Goal: Task Accomplishment & Management: Use online tool/utility

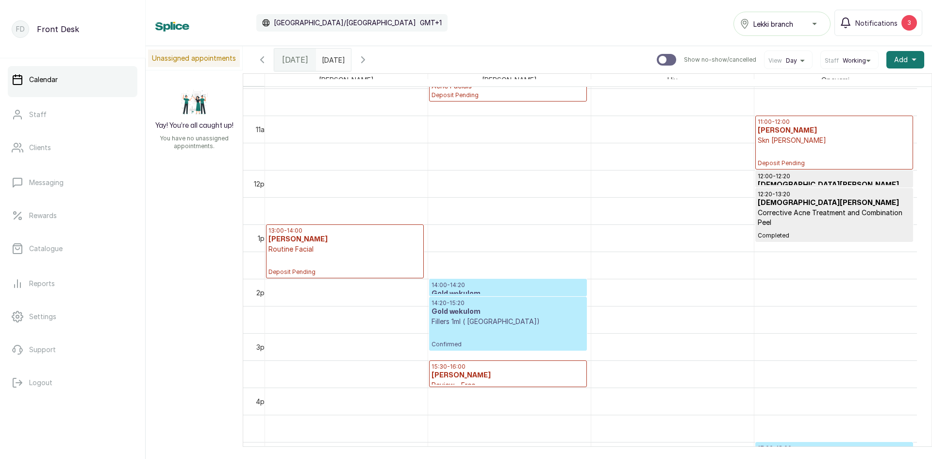
scroll to position [667, 0]
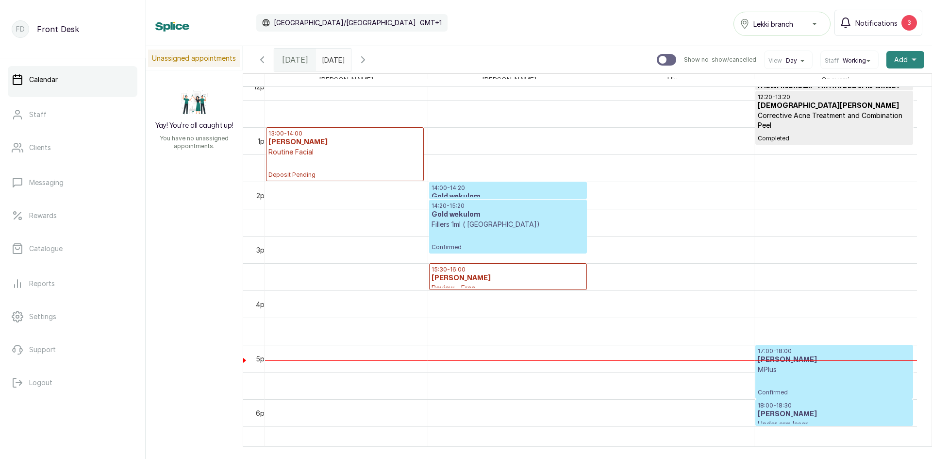
click at [894, 58] on span "Add" at bounding box center [901, 60] width 14 height 10
click at [838, 87] on span "Add Appointment" at bounding box center [870, 86] width 93 height 12
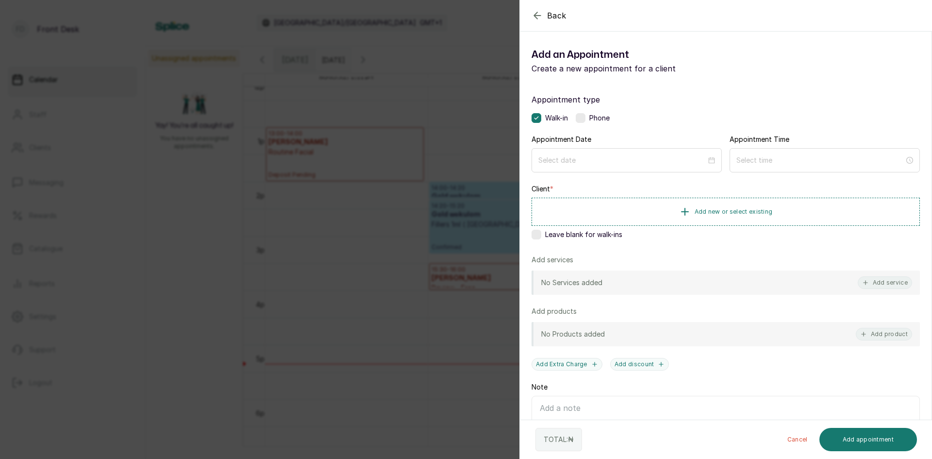
click at [100, 207] on div "Back Add Appointment Add an Appointment Create a new appointment for a client A…" at bounding box center [466, 229] width 932 height 459
click at [100, 207] on link "Rewards" at bounding box center [73, 215] width 130 height 27
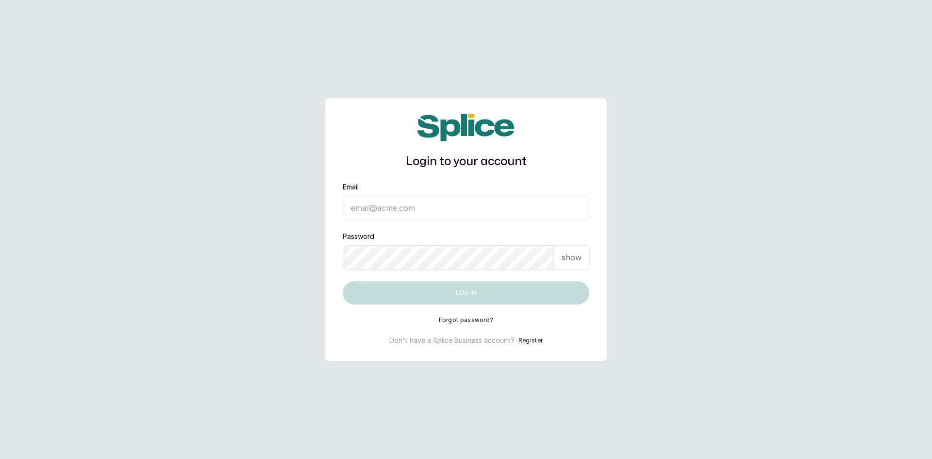
type input "[EMAIL_ADDRESS][DOMAIN_NAME]"
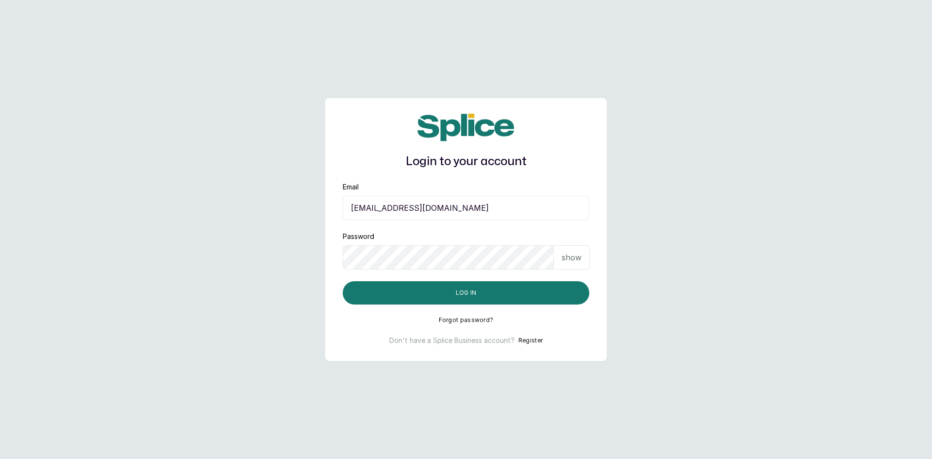
click at [574, 257] on p "show" at bounding box center [572, 258] width 20 height 12
click at [457, 292] on button "Log in" at bounding box center [466, 292] width 247 height 23
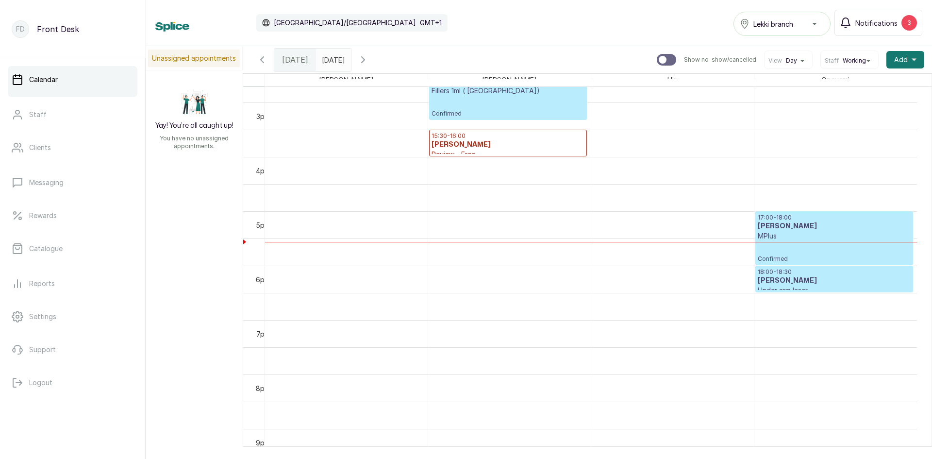
scroll to position [812, 0]
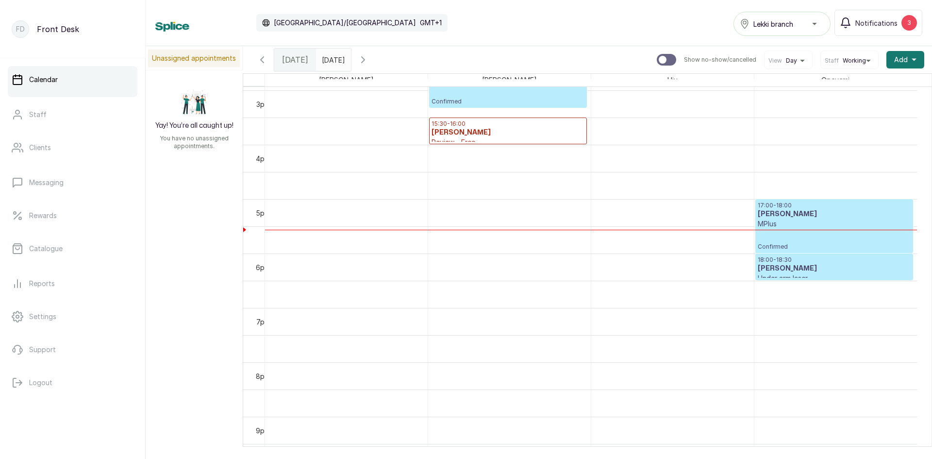
click at [868, 248] on span "Confirmed" at bounding box center [834, 247] width 153 height 8
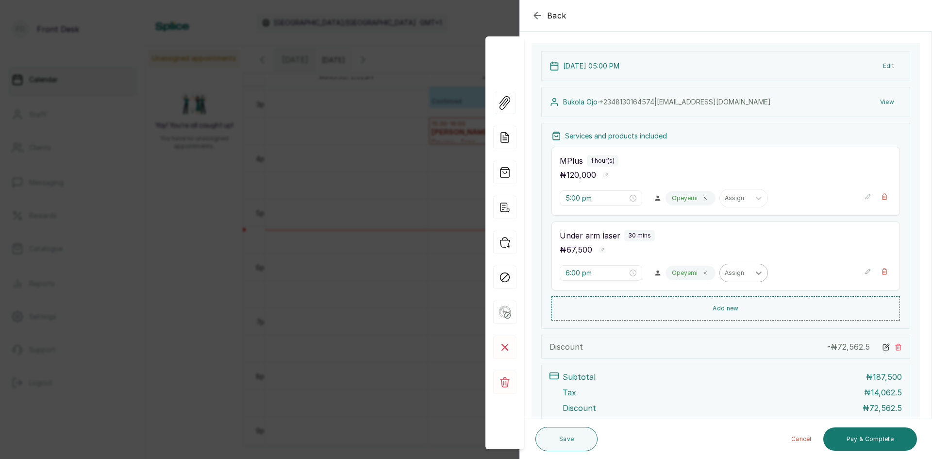
scroll to position [97, 0]
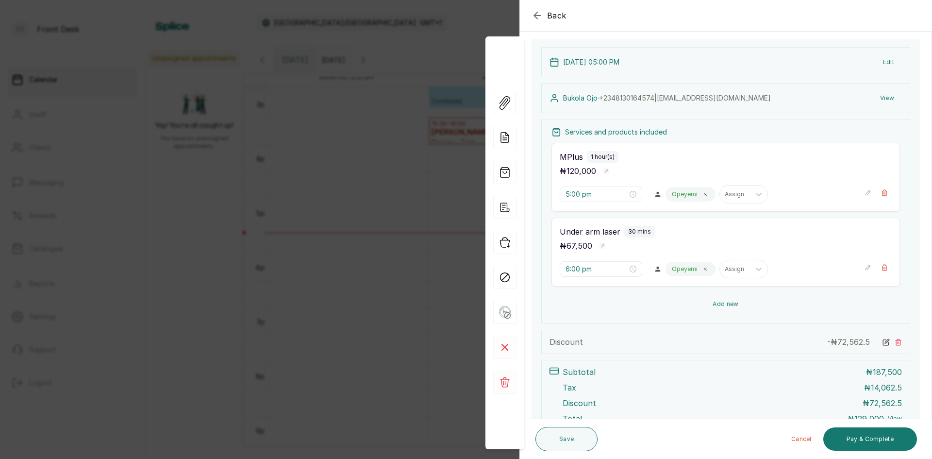
click at [714, 300] on button "Add new" at bounding box center [726, 303] width 349 height 23
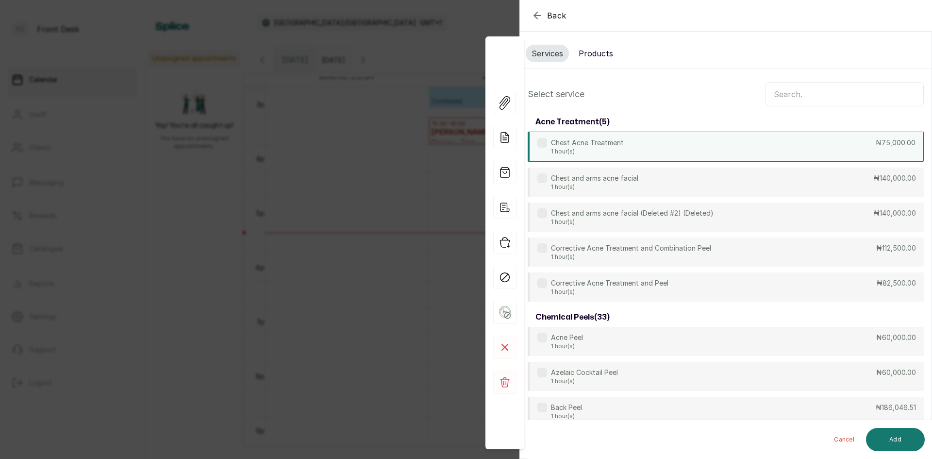
scroll to position [0, 0]
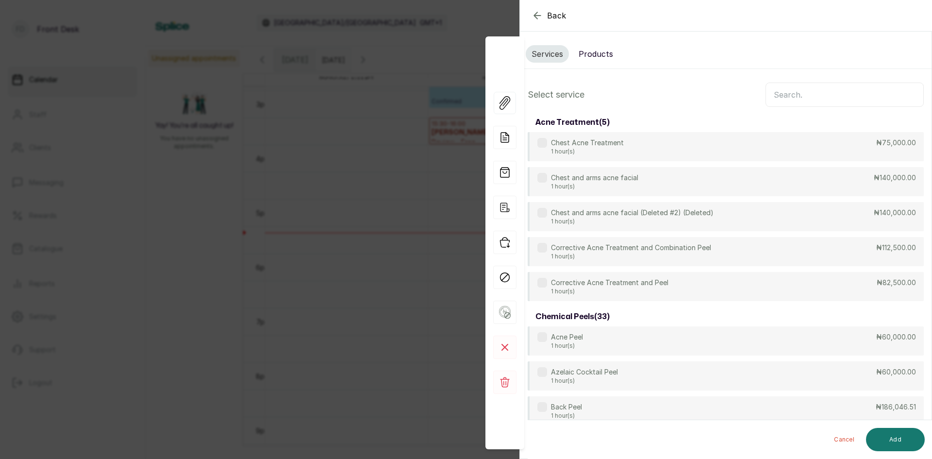
click at [782, 89] on input "text" at bounding box center [845, 95] width 158 height 24
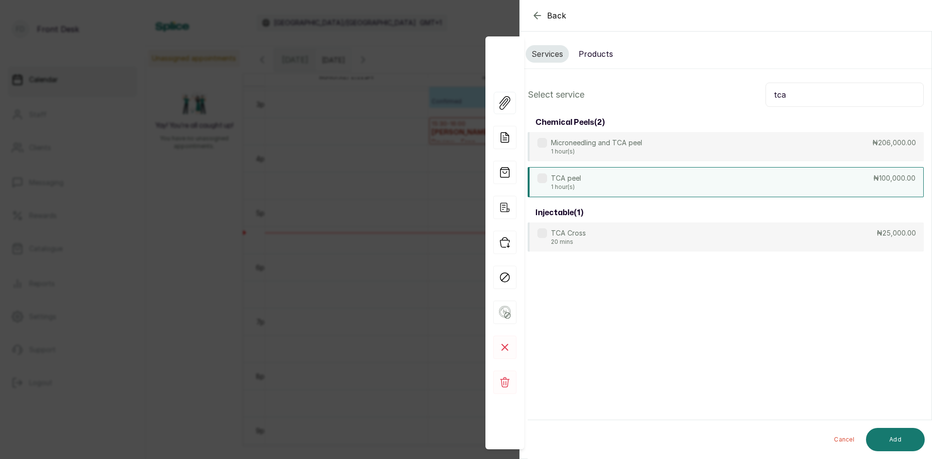
type input "tca"
click at [667, 192] on div "TCA peel 1 hour(s) ₦100,000.00" at bounding box center [726, 182] width 396 height 30
click at [894, 442] on button "Add" at bounding box center [895, 439] width 59 height 23
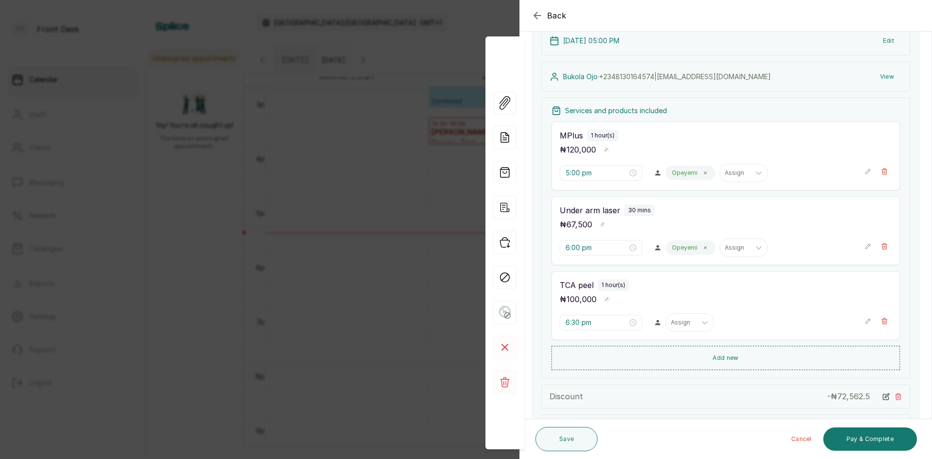
scroll to position [146, 0]
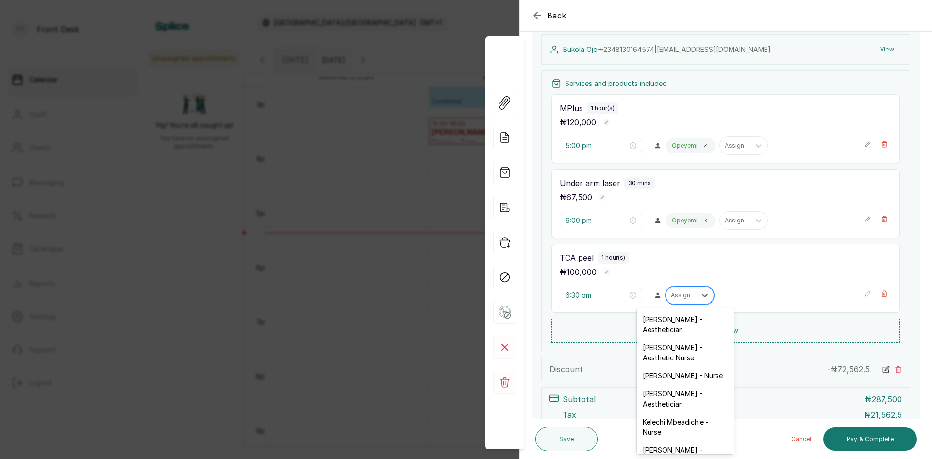
click at [677, 301] on div "Assign" at bounding box center [681, 295] width 30 height 13
click at [642, 332] on div "Opeyemi Ojo - Aesthetician" at bounding box center [685, 324] width 97 height 28
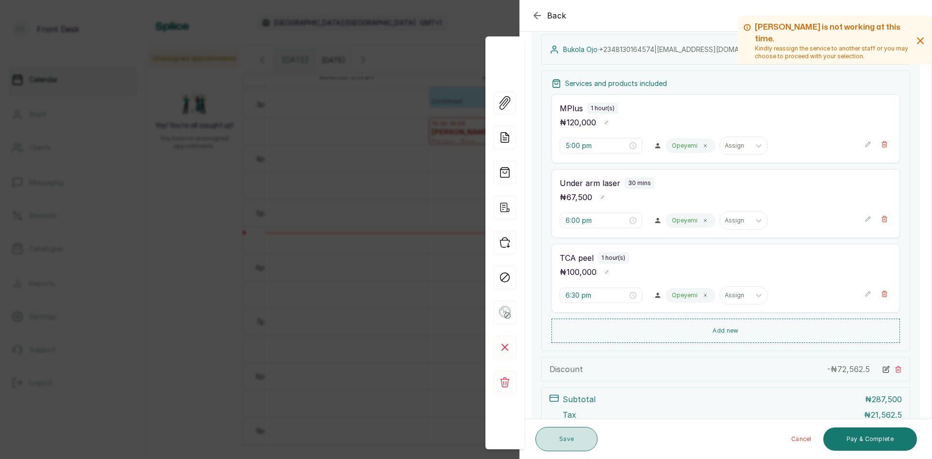
click at [572, 436] on button "Save" at bounding box center [567, 439] width 62 height 24
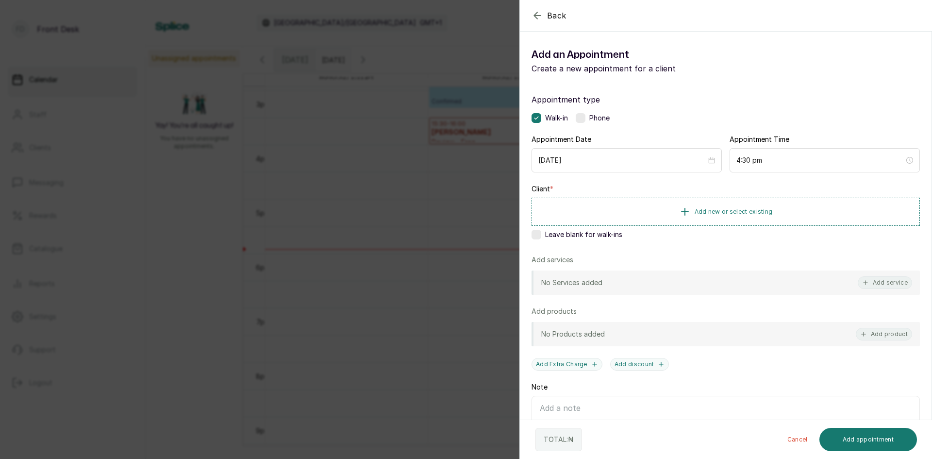
click at [352, 60] on div "Back Add Appointment Add an Appointment Create a new appointment for a client A…" at bounding box center [466, 229] width 932 height 459
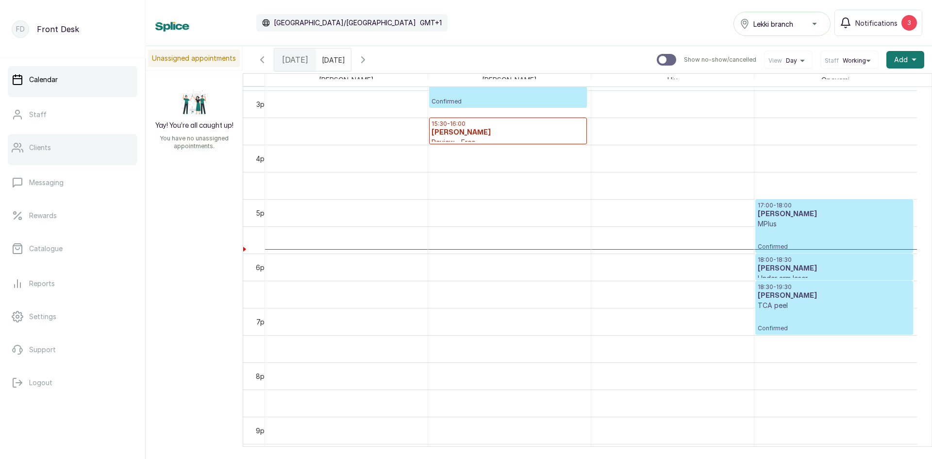
click at [75, 143] on link "Clients" at bounding box center [73, 147] width 130 height 27
